Goal: Transaction & Acquisition: Obtain resource

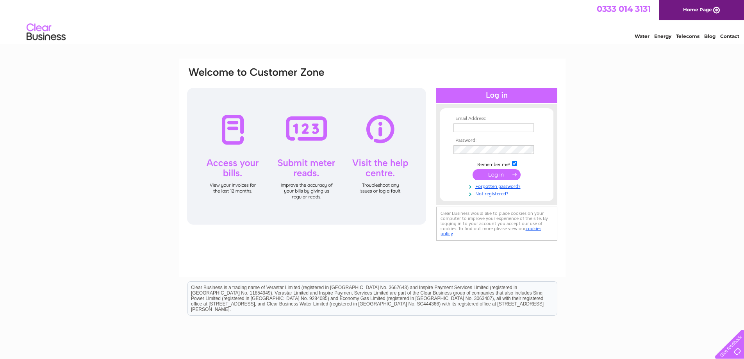
type input "finlay.heslop@moonwakebeer.com"
click at [502, 175] on input "submit" at bounding box center [496, 174] width 48 height 11
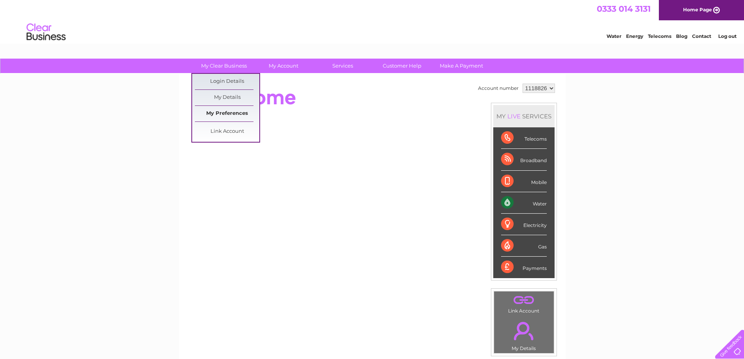
click at [230, 113] on link "My Preferences" at bounding box center [227, 114] width 64 height 16
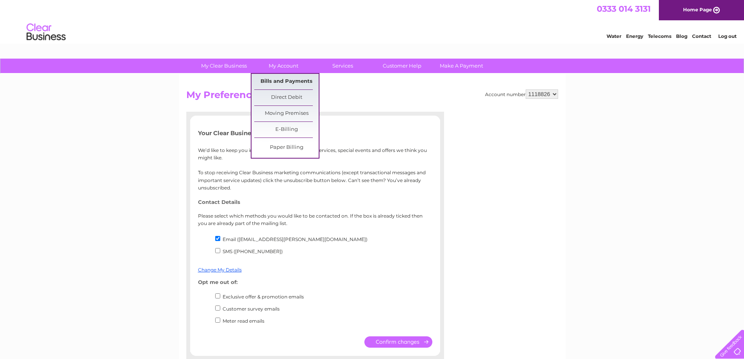
click at [294, 85] on link "Bills and Payments" at bounding box center [286, 82] width 64 height 16
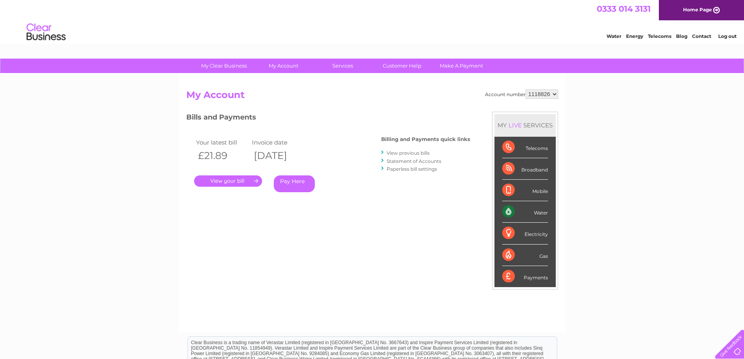
click at [228, 180] on link "." at bounding box center [228, 180] width 68 height 11
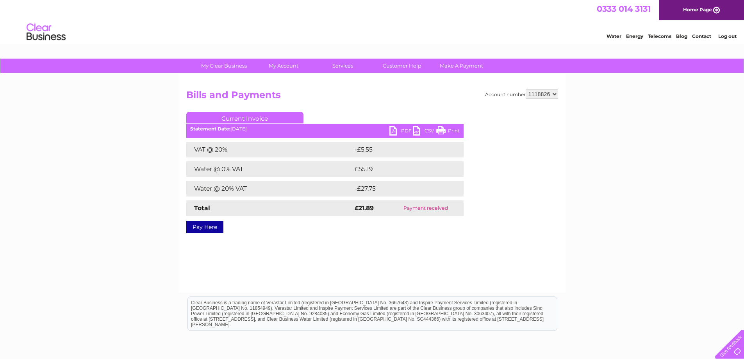
click at [448, 132] on link "Print" at bounding box center [447, 131] width 23 height 11
click at [395, 130] on link "PDF" at bounding box center [400, 131] width 23 height 11
